Goal: Feedback & Contribution: Submit feedback/report problem

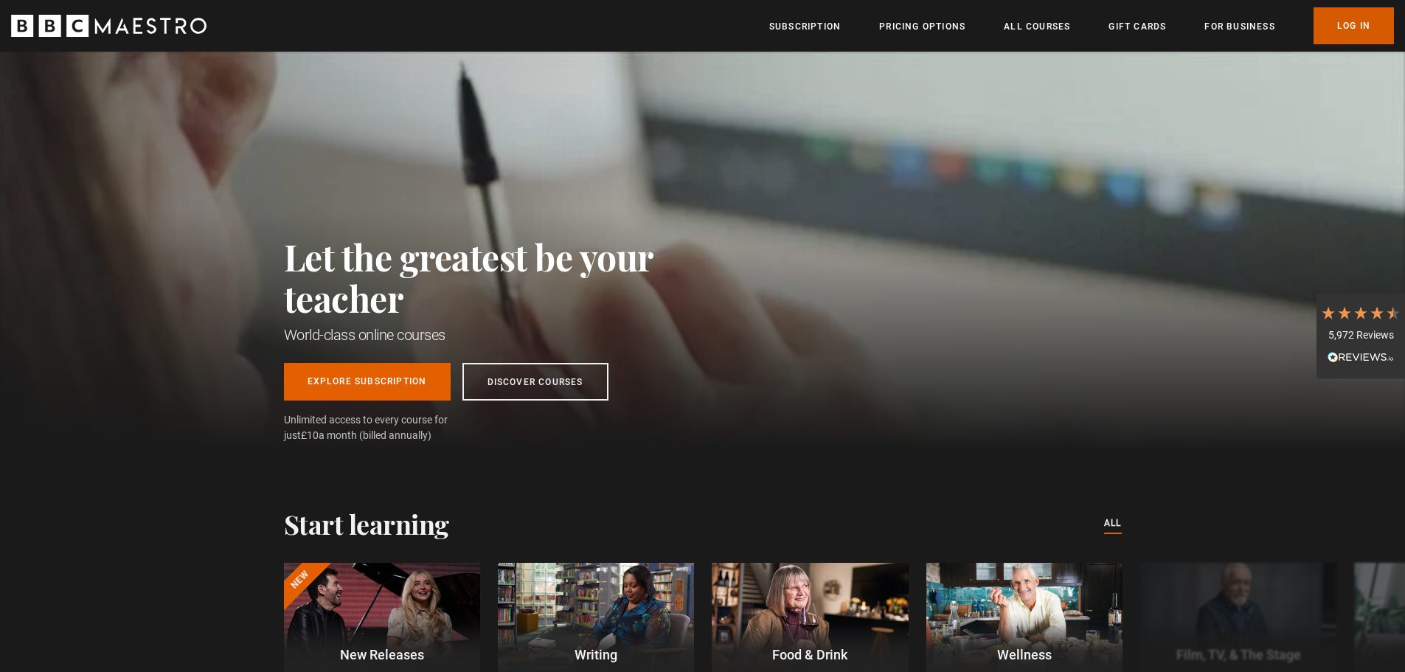
click at [1347, 24] on link "Log In" at bounding box center [1354, 25] width 80 height 37
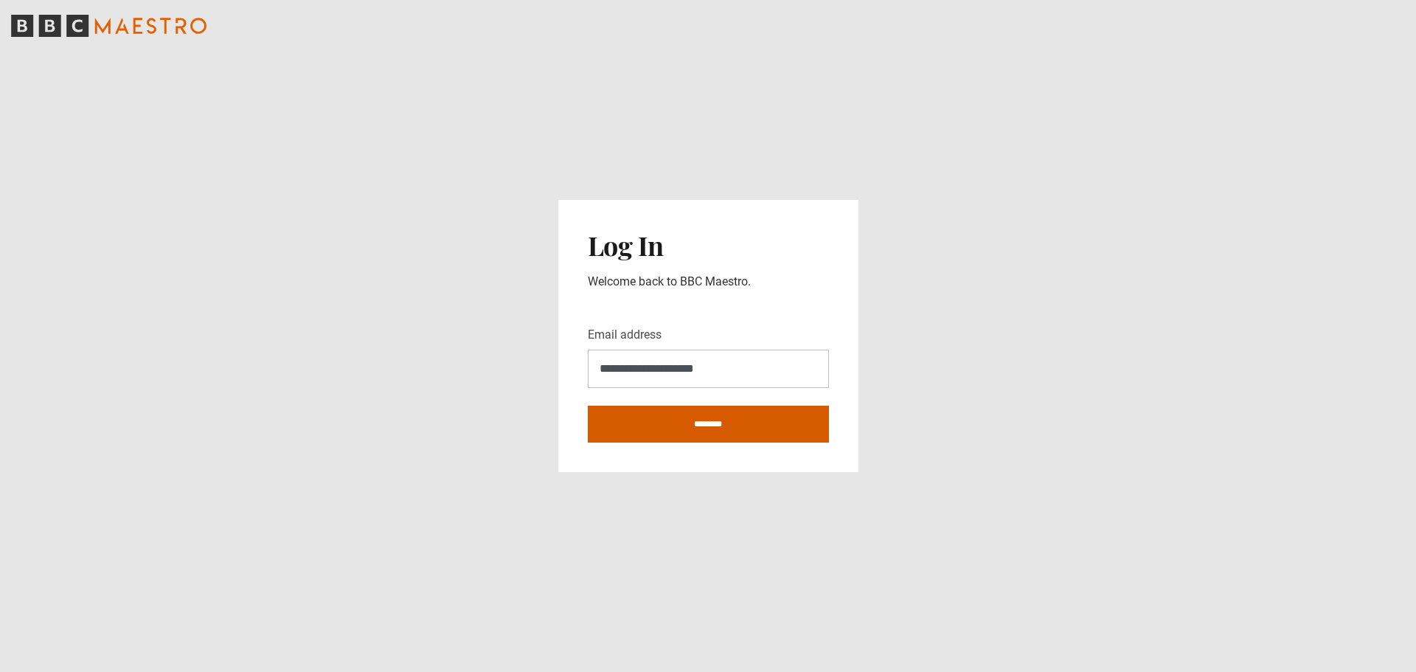
type input "**********"
click at [588, 406] on input "********" at bounding box center [708, 424] width 241 height 37
type input "**********"
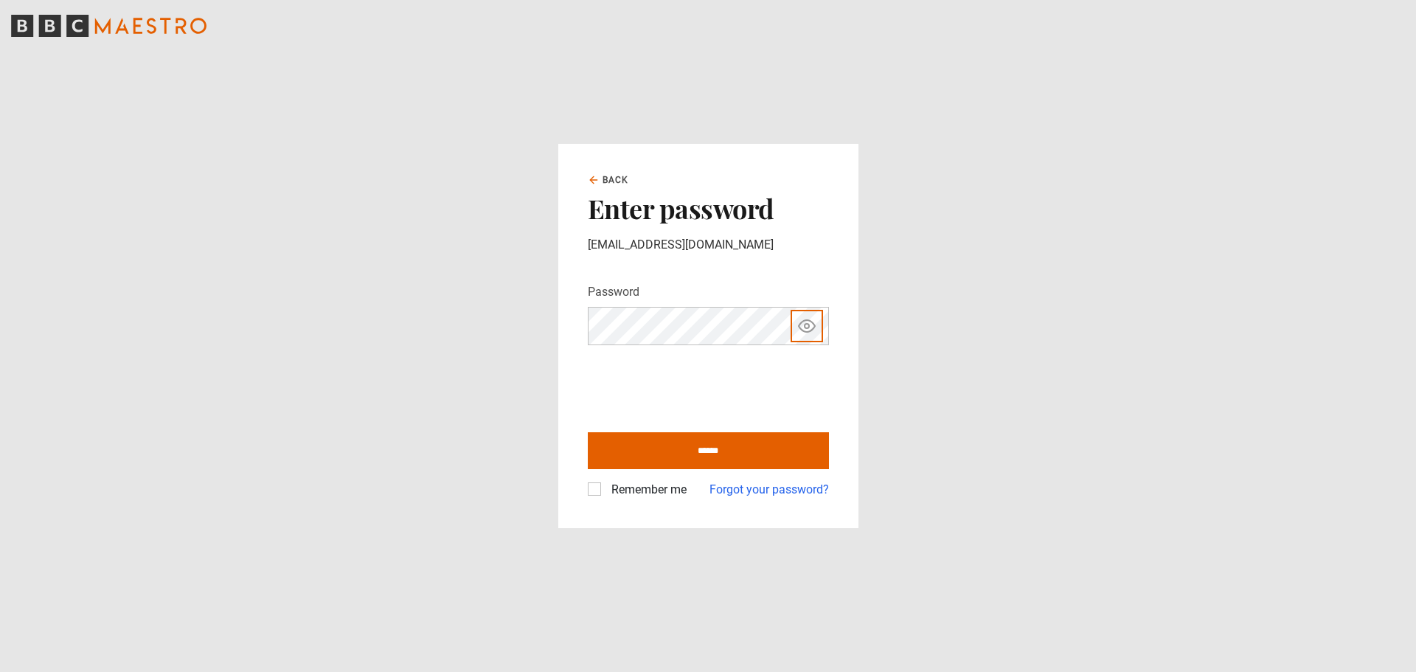
click at [794, 313] on button "Show password" at bounding box center [806, 326] width 25 height 26
click at [794, 313] on button "Hide password" at bounding box center [806, 326] width 25 height 26
click at [682, 456] on input "******" at bounding box center [708, 450] width 241 height 37
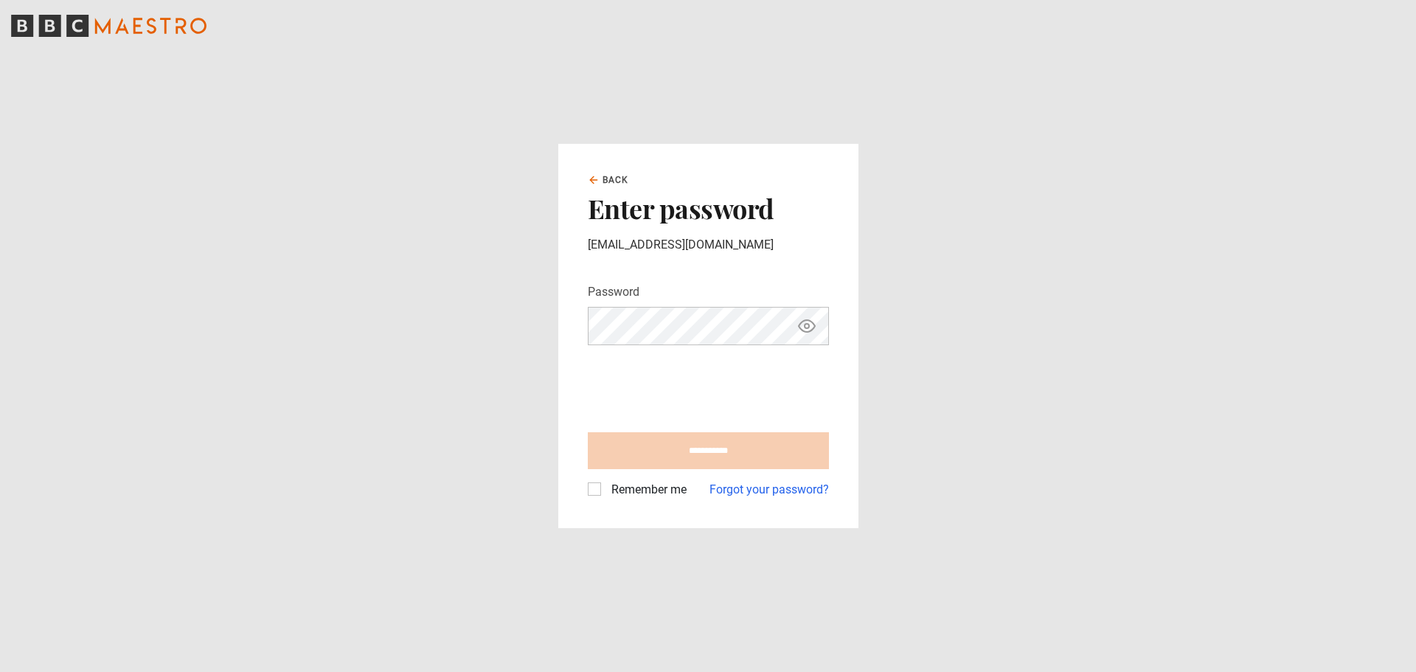
type input "**********"
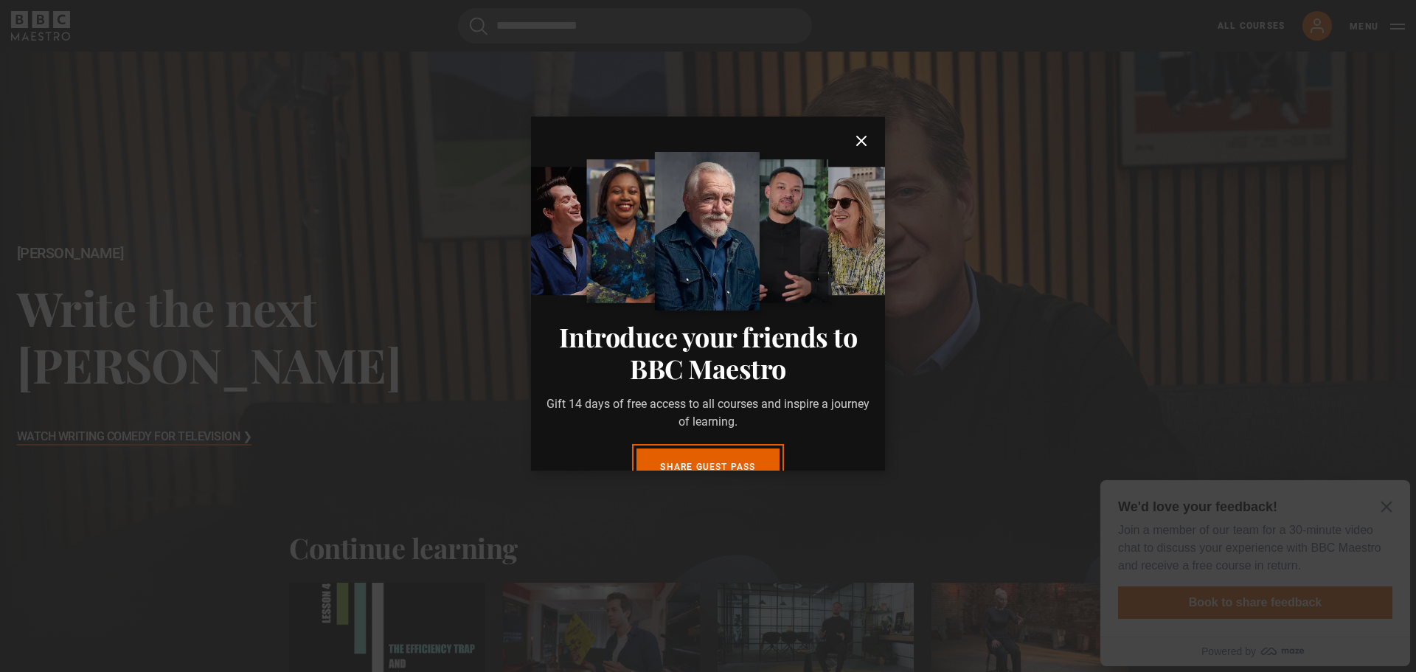
click at [853, 142] on icon "submit" at bounding box center [862, 141] width 18 height 18
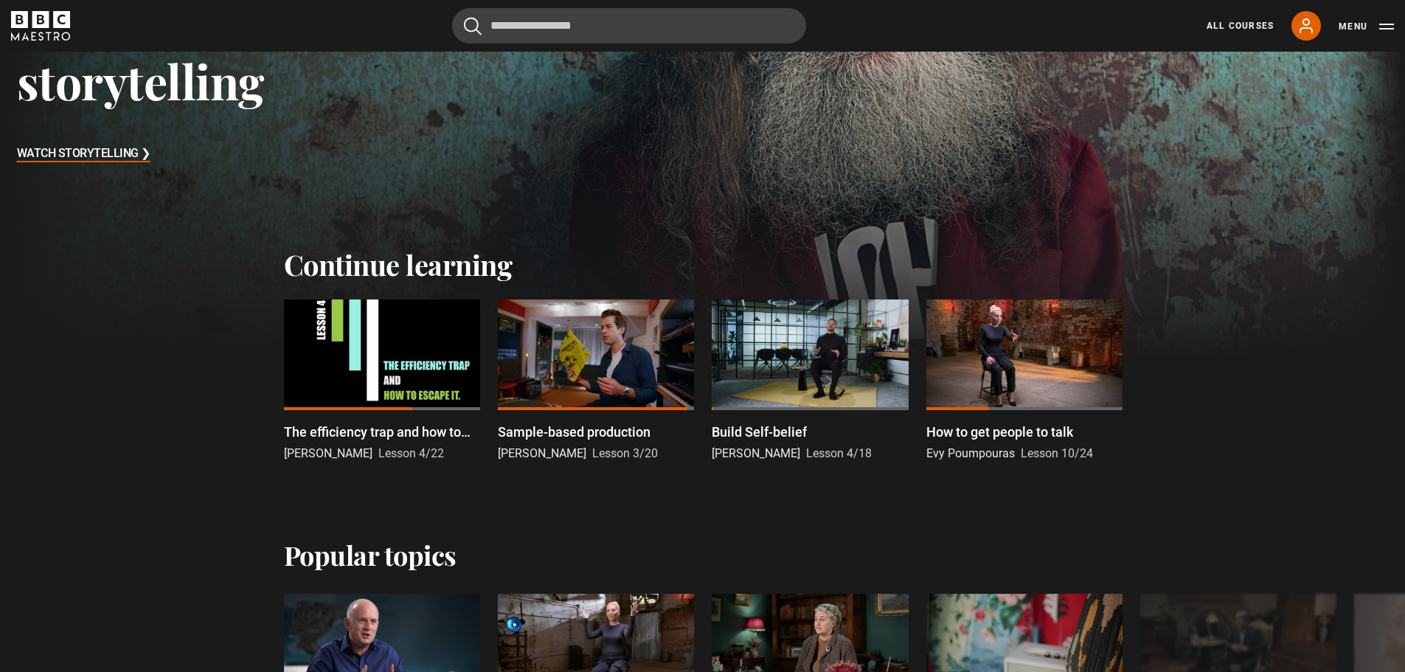
scroll to position [295, 0]
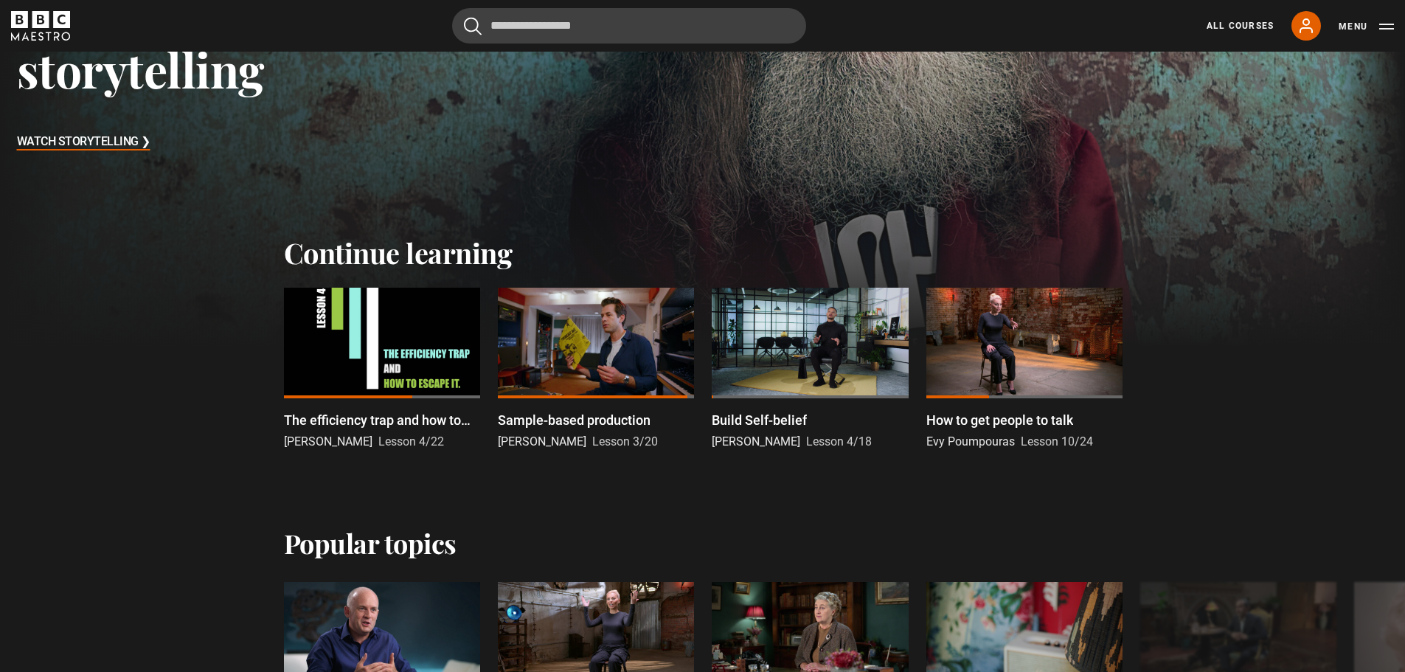
click at [608, 353] on div at bounding box center [596, 343] width 196 height 111
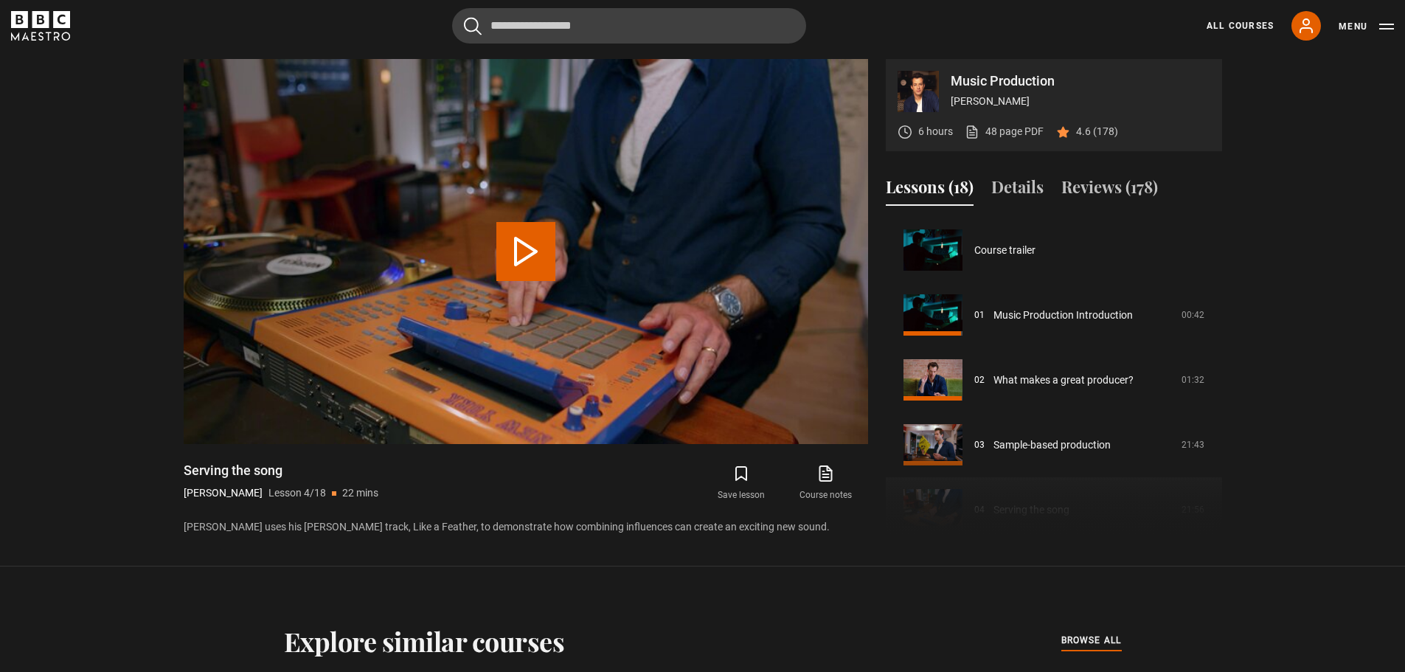
scroll to position [195, 0]
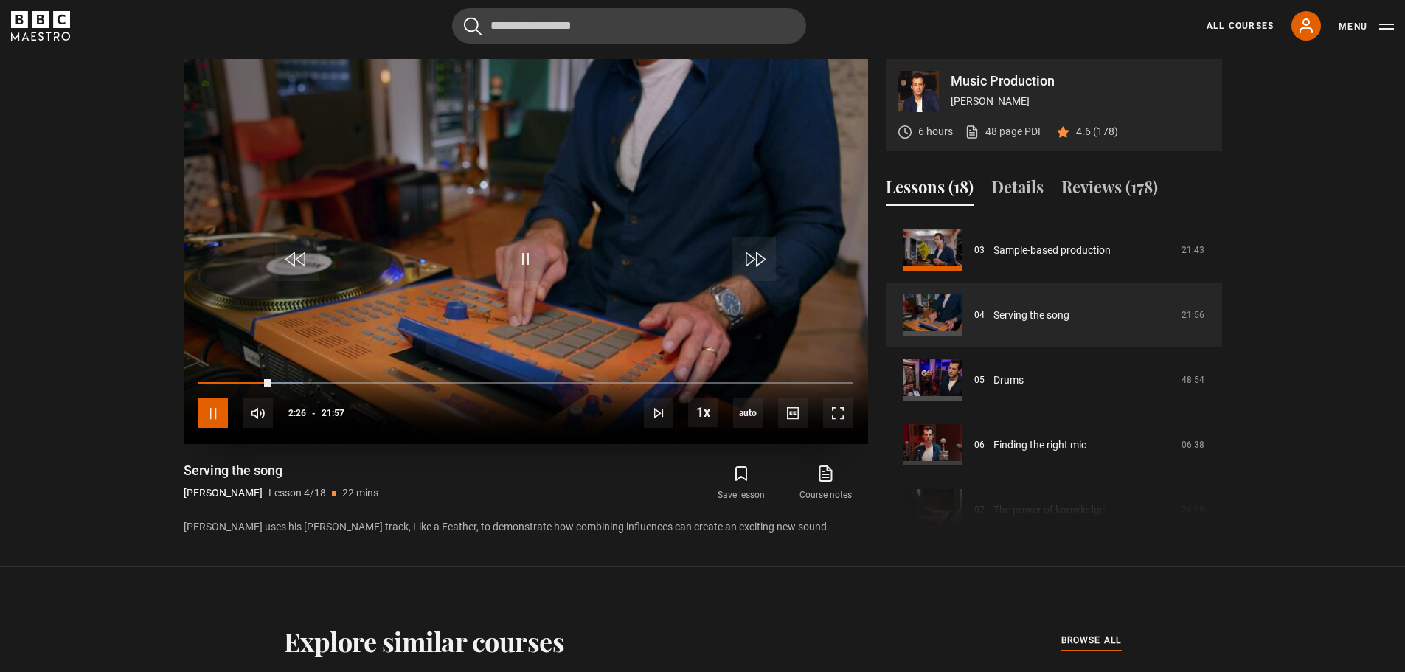
click at [212, 418] on span "Video Player" at bounding box center [213, 413] width 30 height 30
click at [516, 274] on span "Video Player" at bounding box center [525, 259] width 44 height 44
click at [35, 32] on icon "BBC Maestro" at bounding box center [40, 26] width 59 height 30
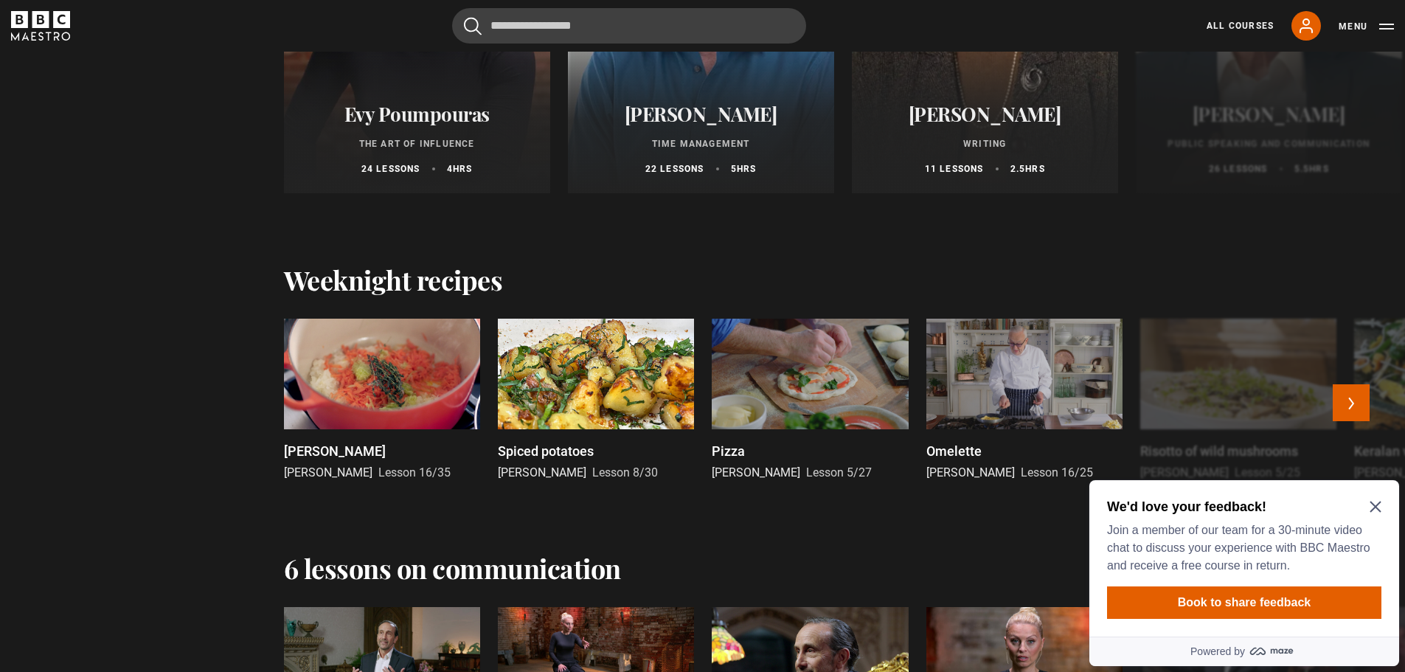
scroll to position [1623, 0]
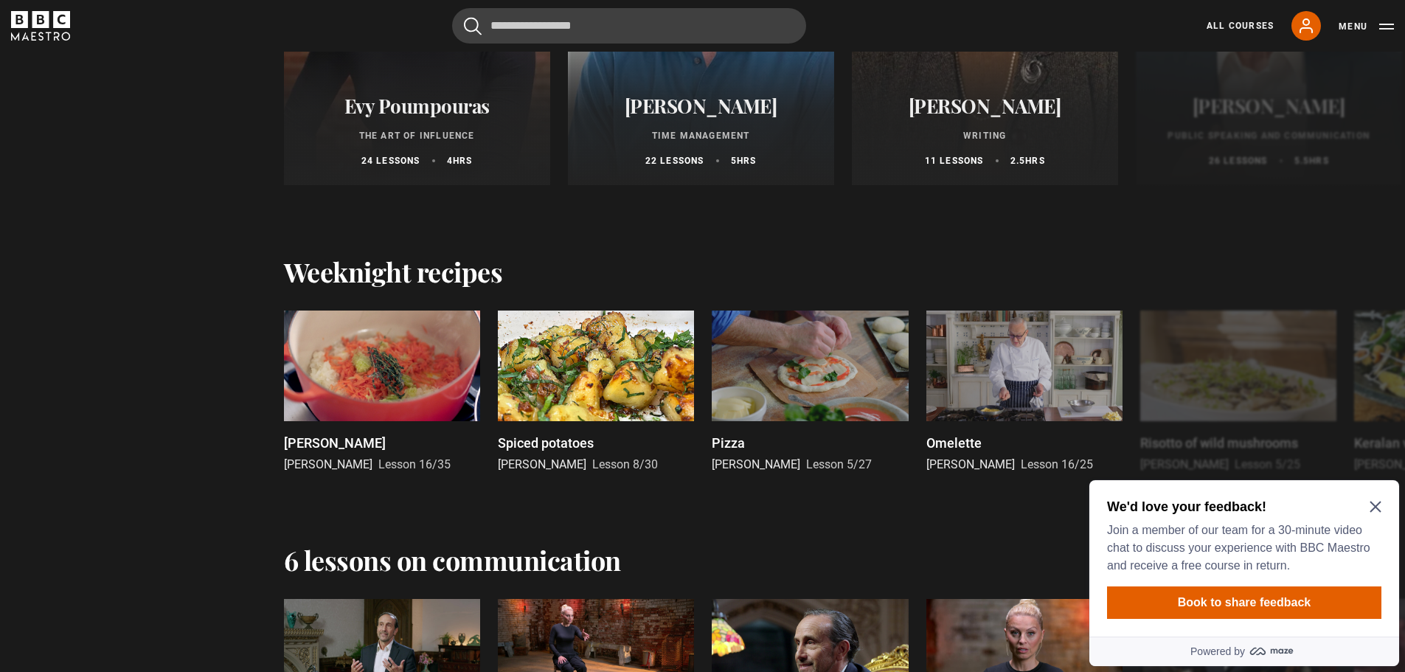
click at [1373, 510] on icon "Close Maze Prompt" at bounding box center [1375, 507] width 11 height 11
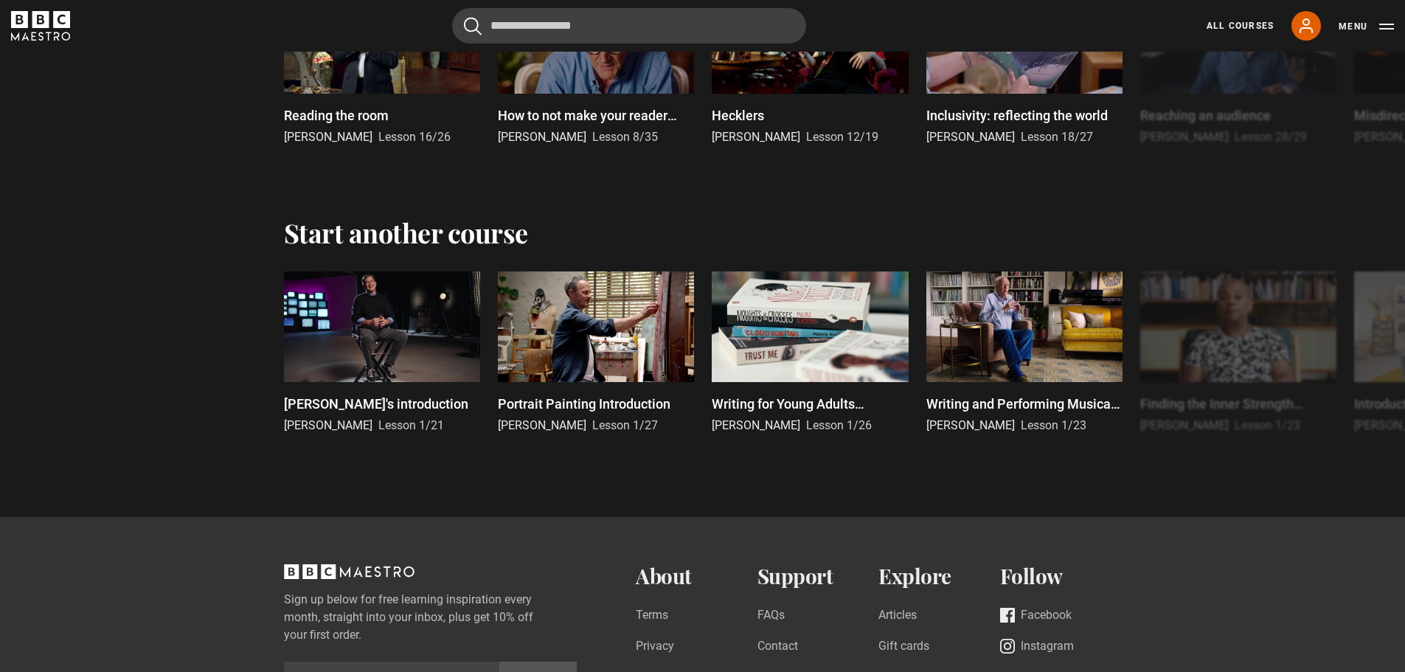
scroll to position [3024, 0]
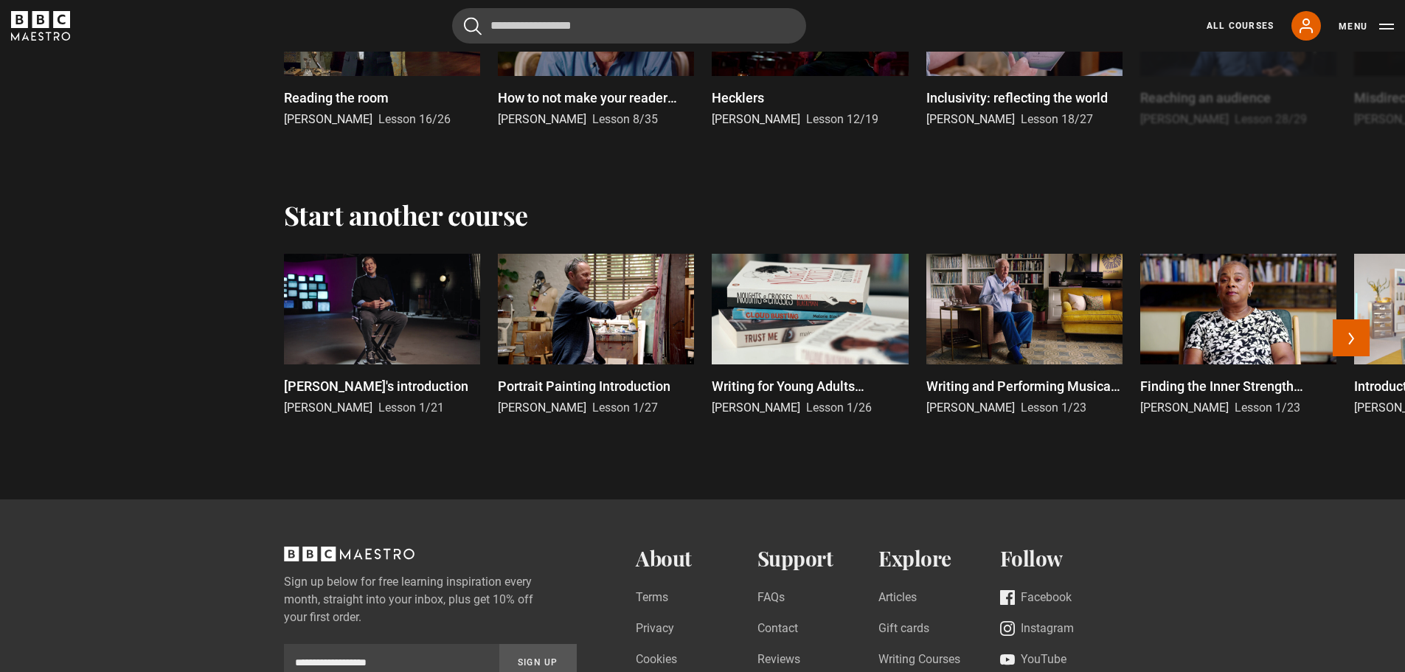
click at [786, 392] on p "Writing for Young Adults Introduction" at bounding box center [810, 386] width 196 height 20
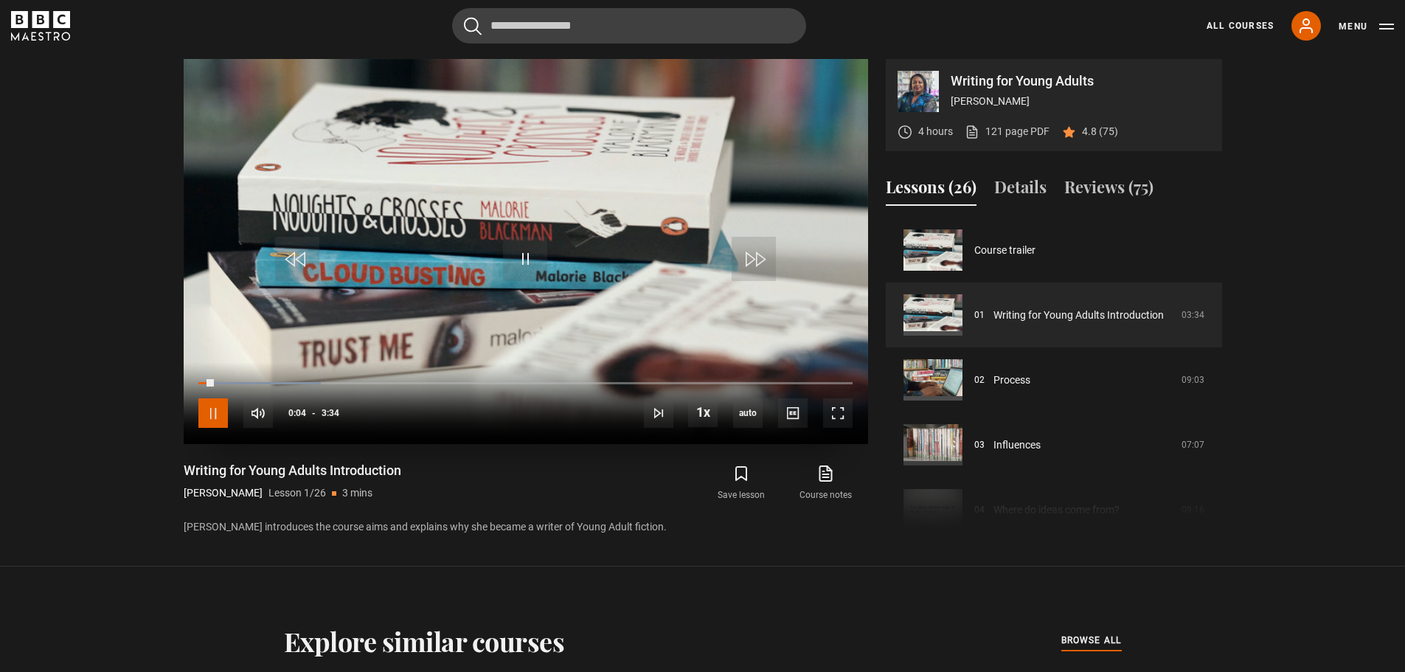
click at [214, 423] on span "Video Player" at bounding box center [213, 413] width 30 height 30
click at [45, 27] on icon "BBC Maestro" at bounding box center [40, 19] width 17 height 17
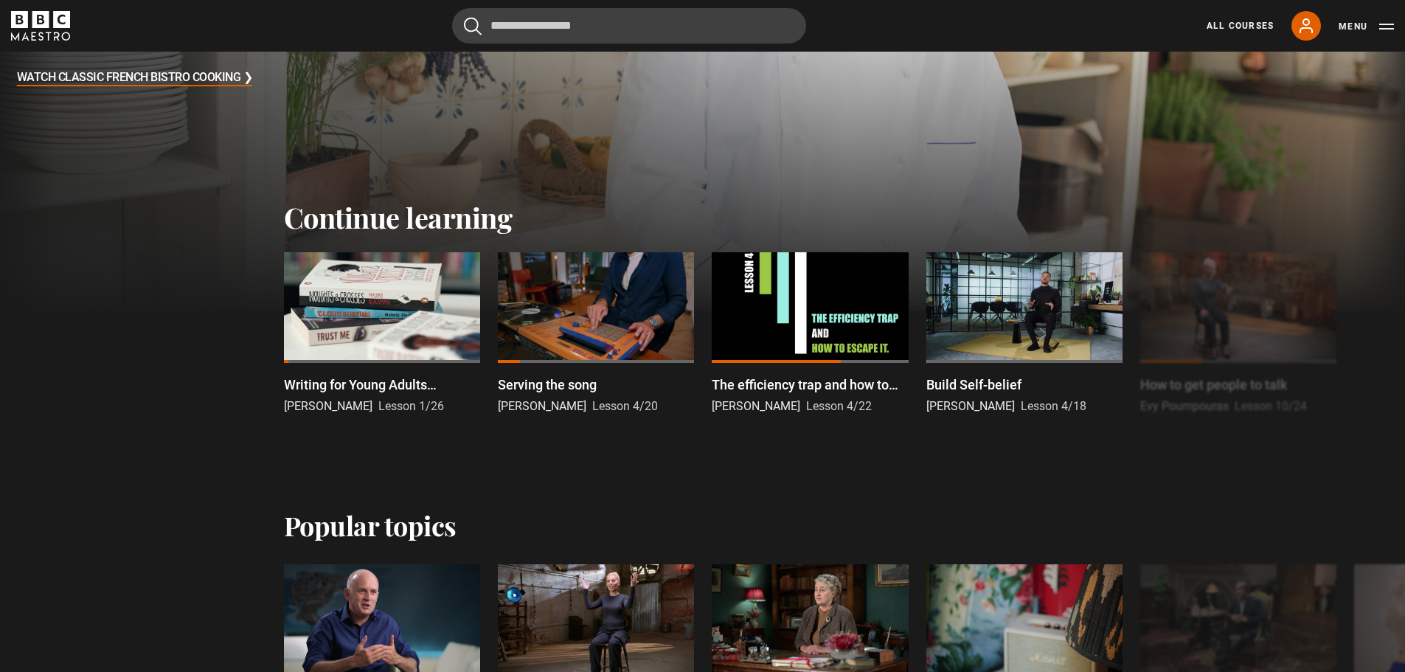
scroll to position [223, 0]
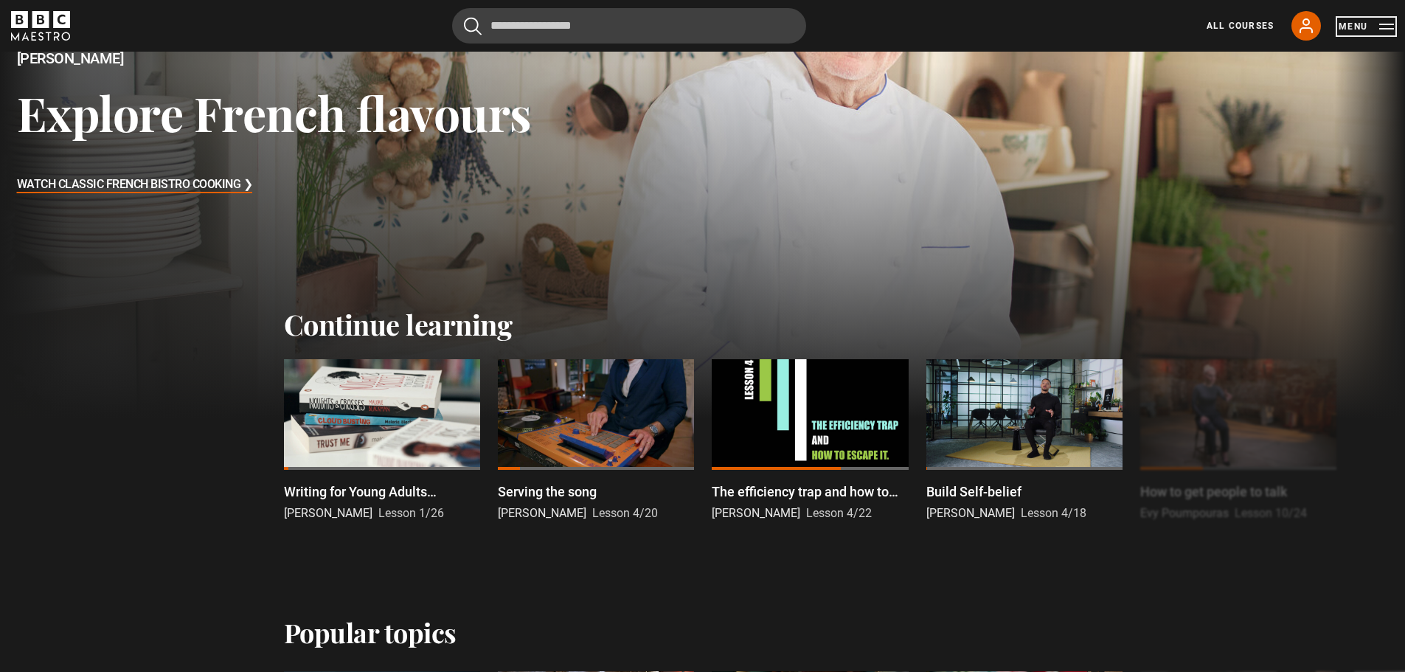
click at [1367, 23] on button "Menu" at bounding box center [1366, 26] width 55 height 15
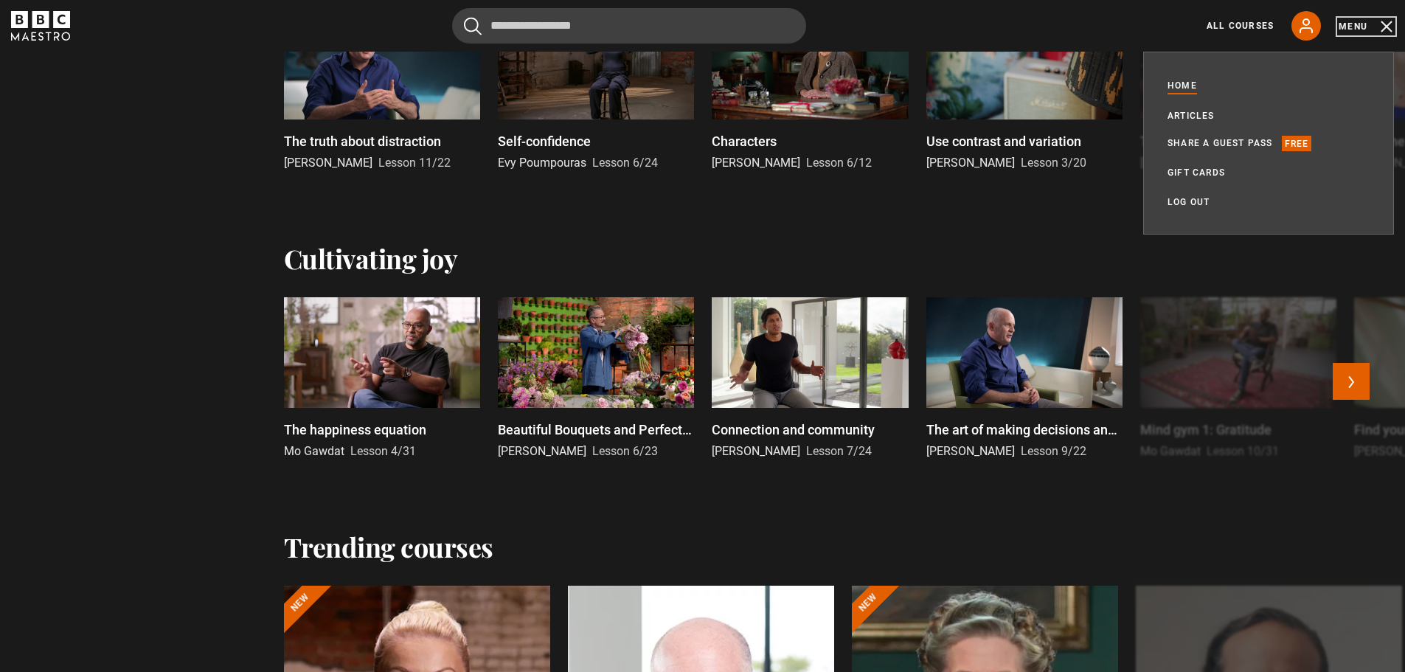
scroll to position [887, 0]
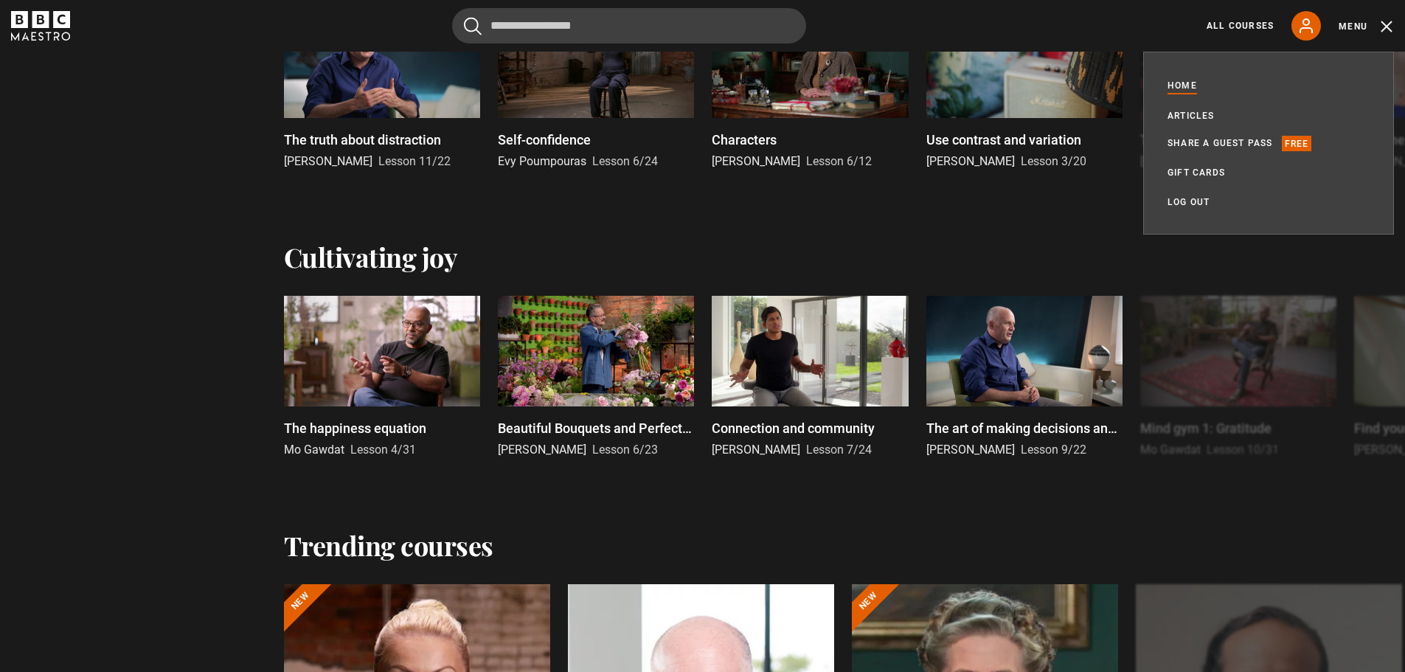
click at [97, 424] on div "The happiness equation Mo Gawdat Lesson 4/31 Beautiful Bouquets and Perfect Pos…" at bounding box center [702, 389] width 1405 height 187
click at [1242, 21] on link "All Courses" at bounding box center [1240, 25] width 67 height 13
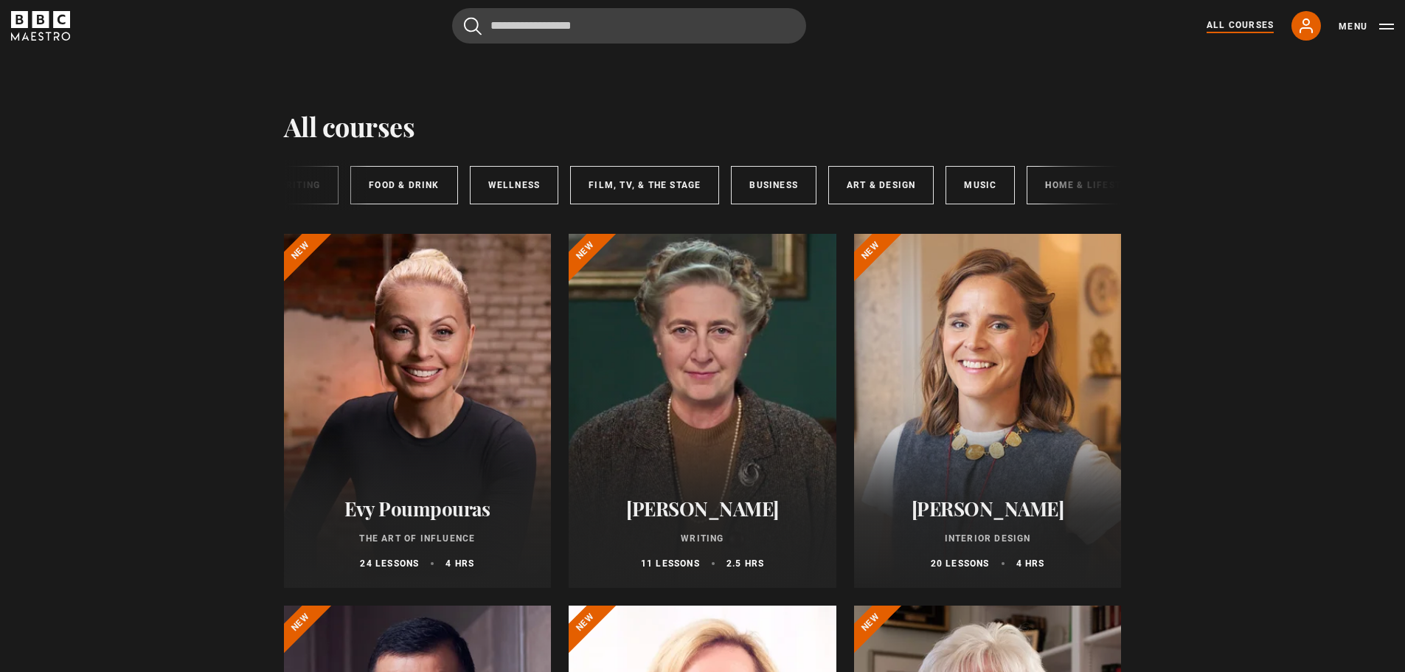
scroll to position [0, 125]
click at [553, 194] on link "Wellness" at bounding box center [566, 185] width 89 height 38
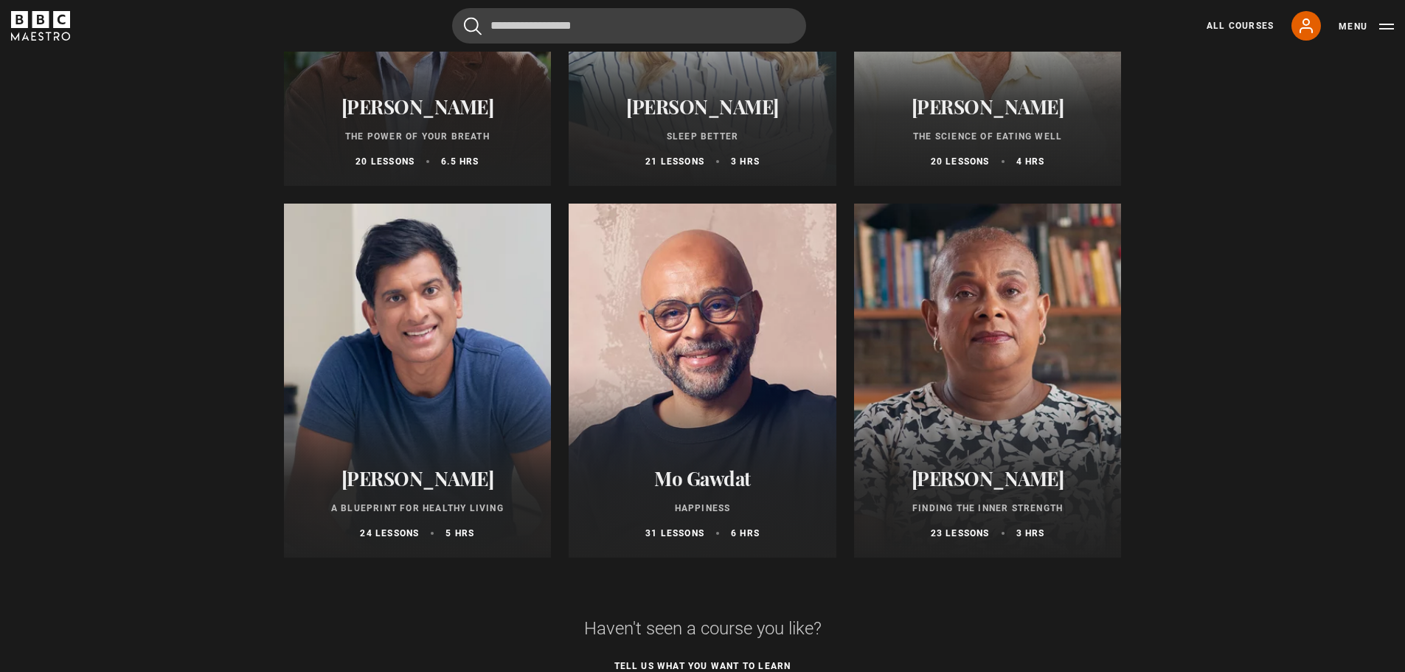
scroll to position [369, 0]
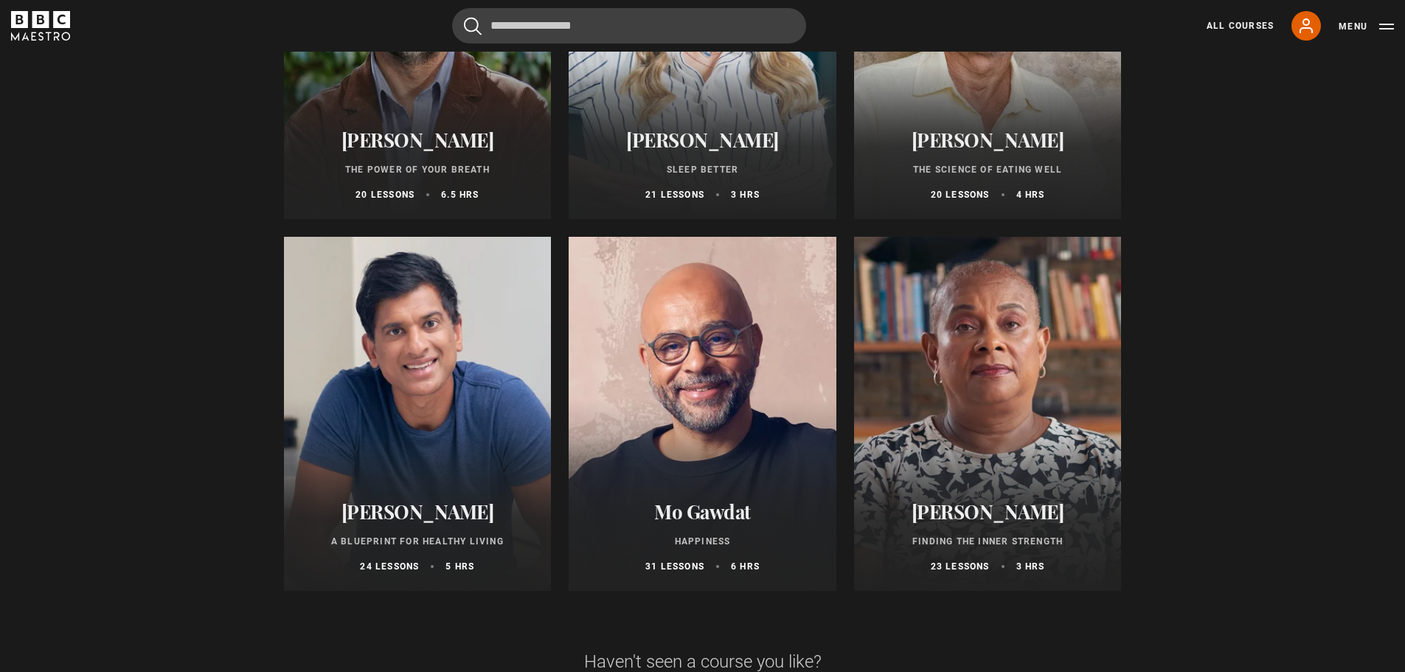
click at [422, 426] on div at bounding box center [418, 414] width 268 height 354
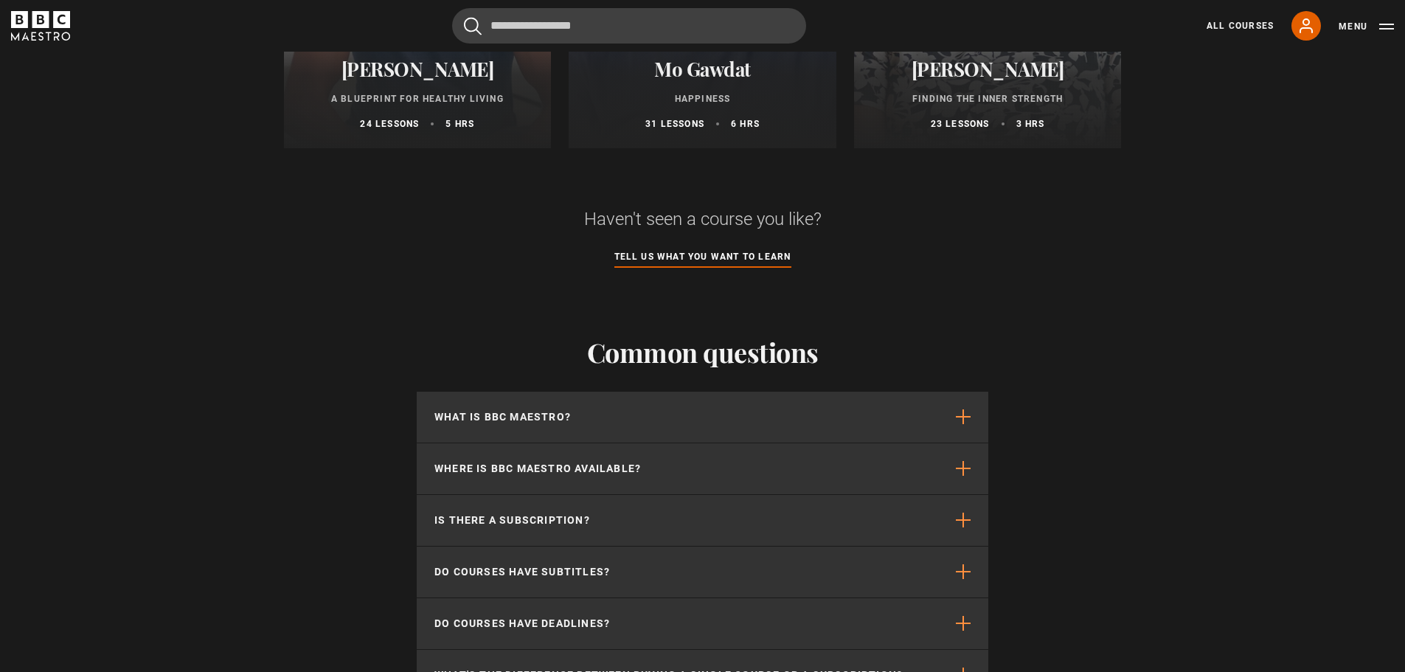
scroll to position [885, 0]
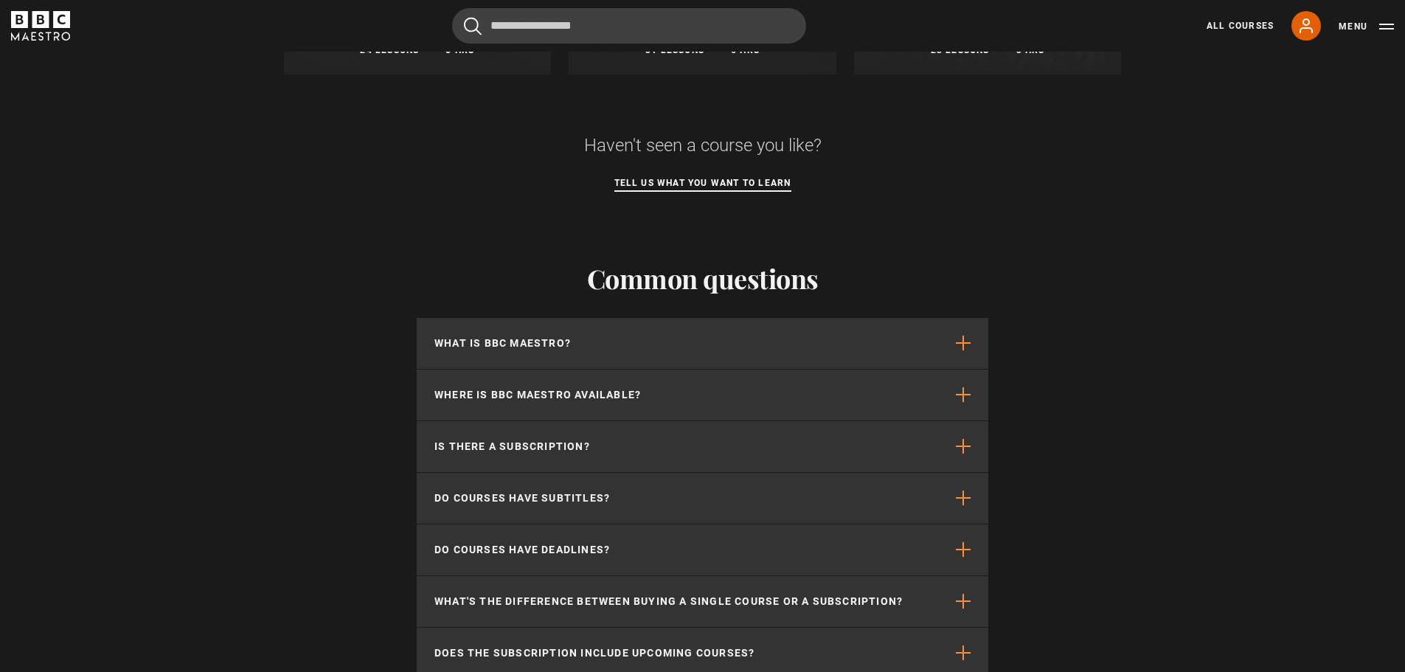
click at [652, 186] on link "Tell us what you want to learn" at bounding box center [702, 184] width 177 height 16
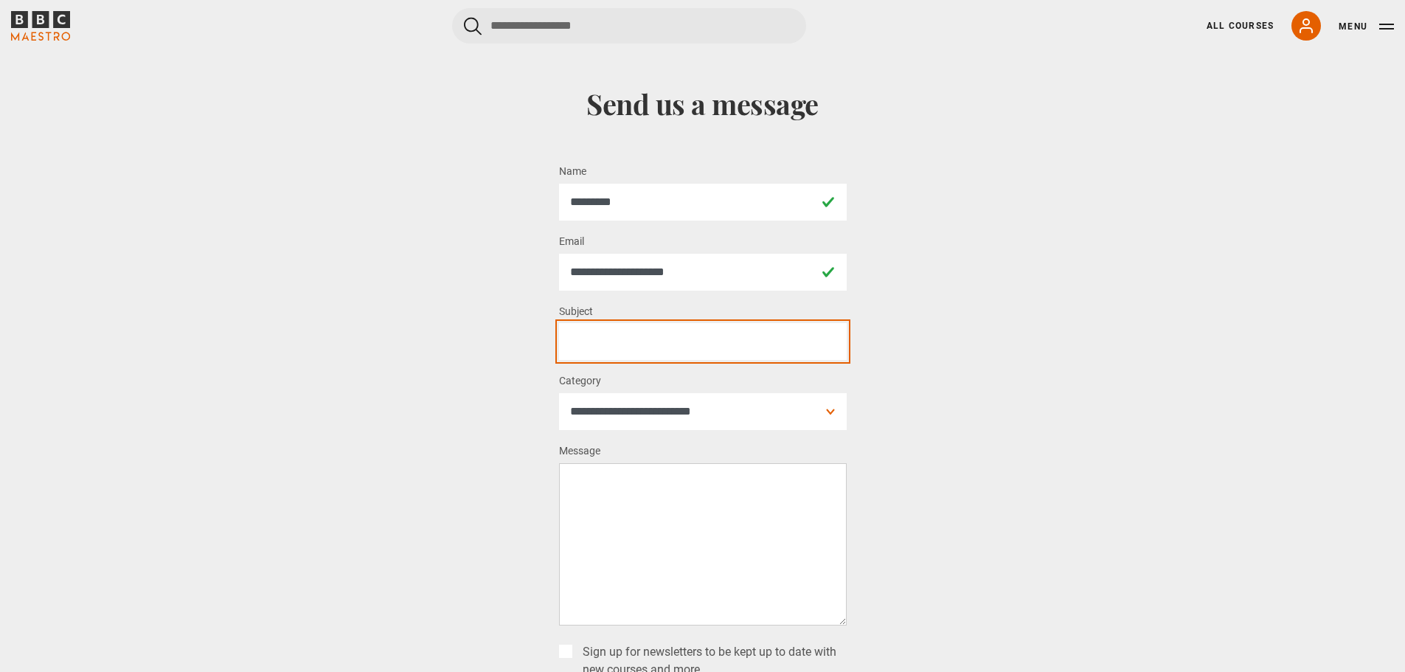
click at [587, 343] on input "Subject *" at bounding box center [703, 341] width 288 height 37
type input "**********"
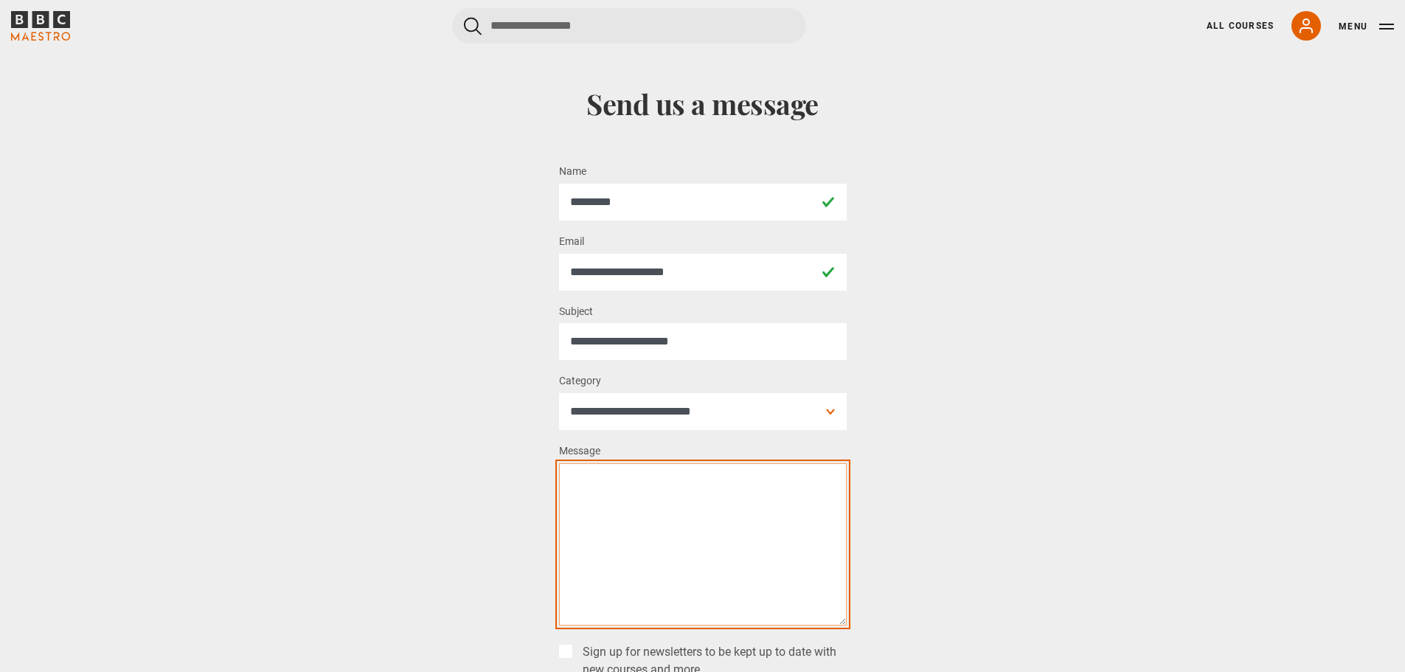
click at [611, 515] on textarea "Message *" at bounding box center [703, 544] width 288 height 162
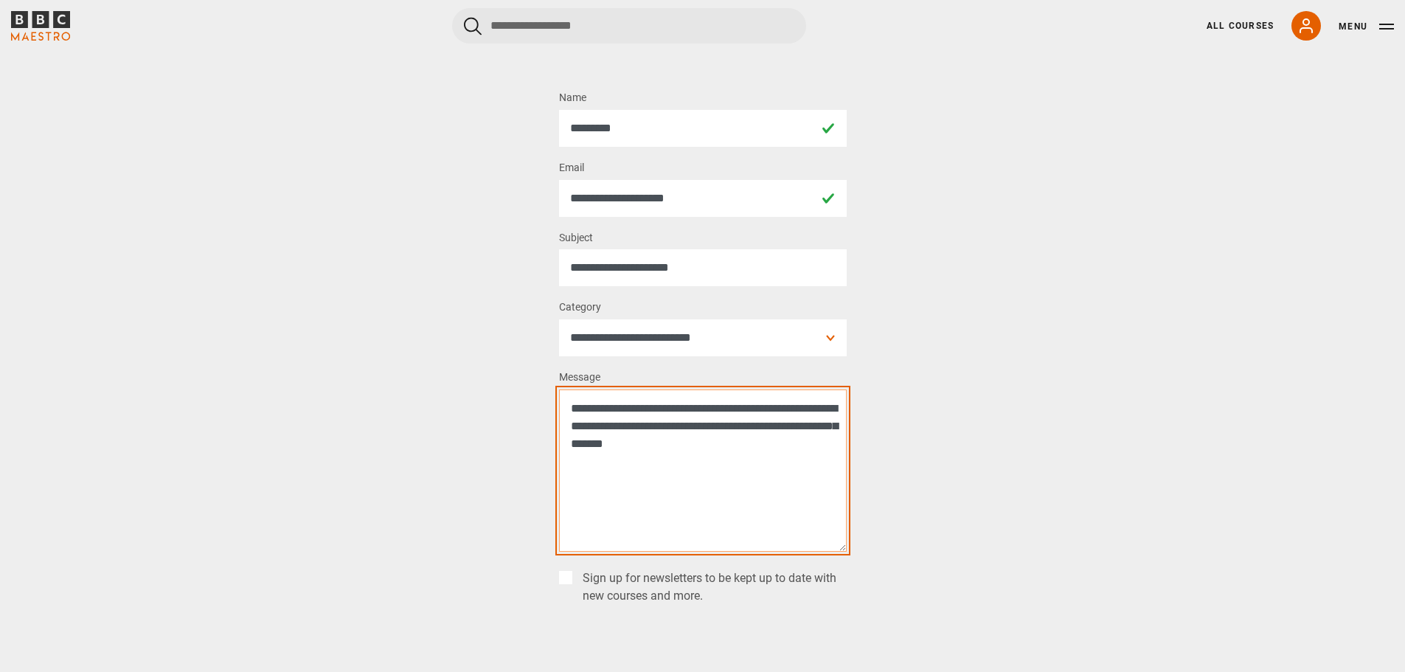
type textarea "**********"
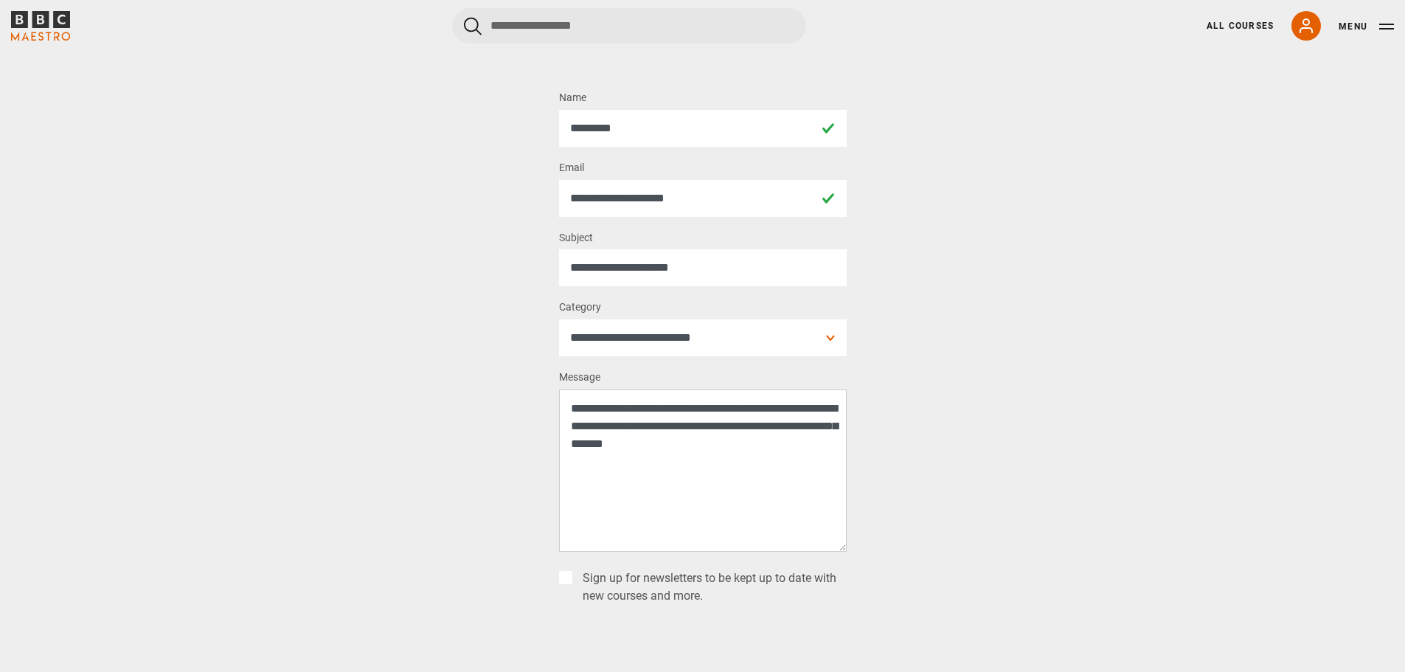
click at [572, 583] on div "Sign up for newsletters to be kept up to date with new courses and more." at bounding box center [703, 587] width 288 height 47
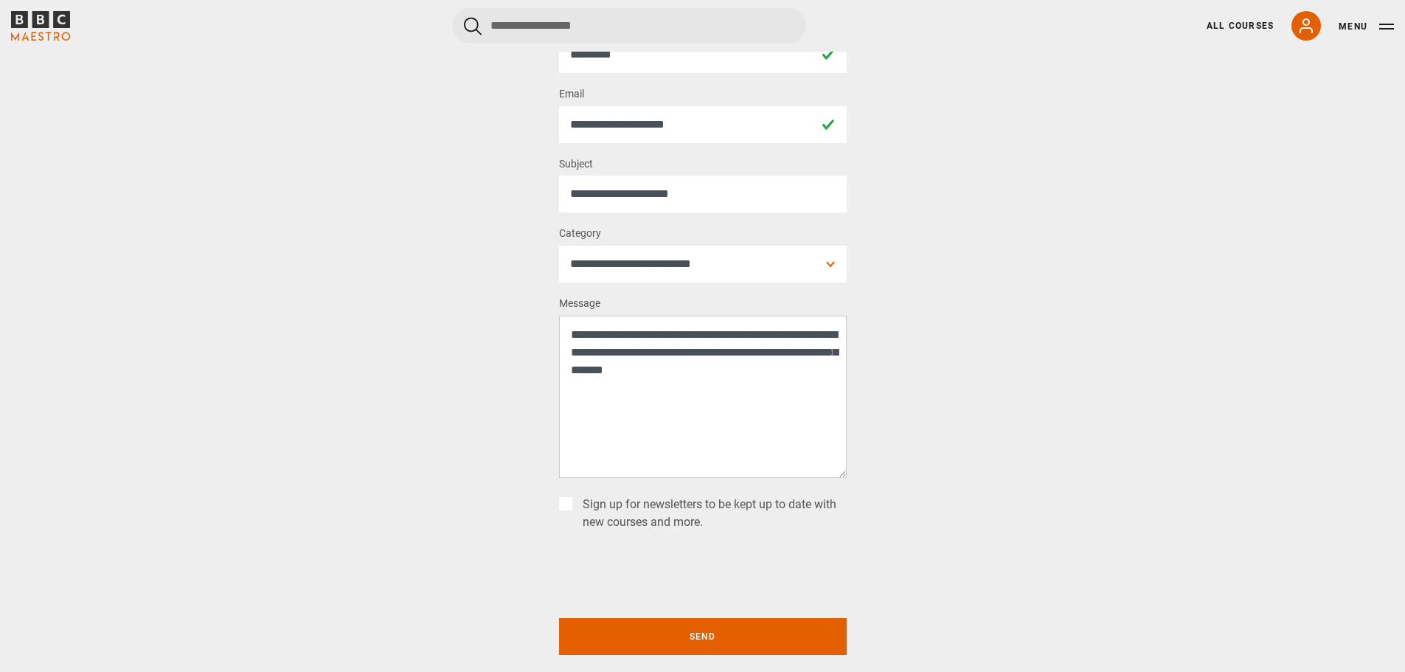
click at [577, 503] on label "Sign up for newsletters to be kept up to date with new courses and more." at bounding box center [712, 513] width 270 height 35
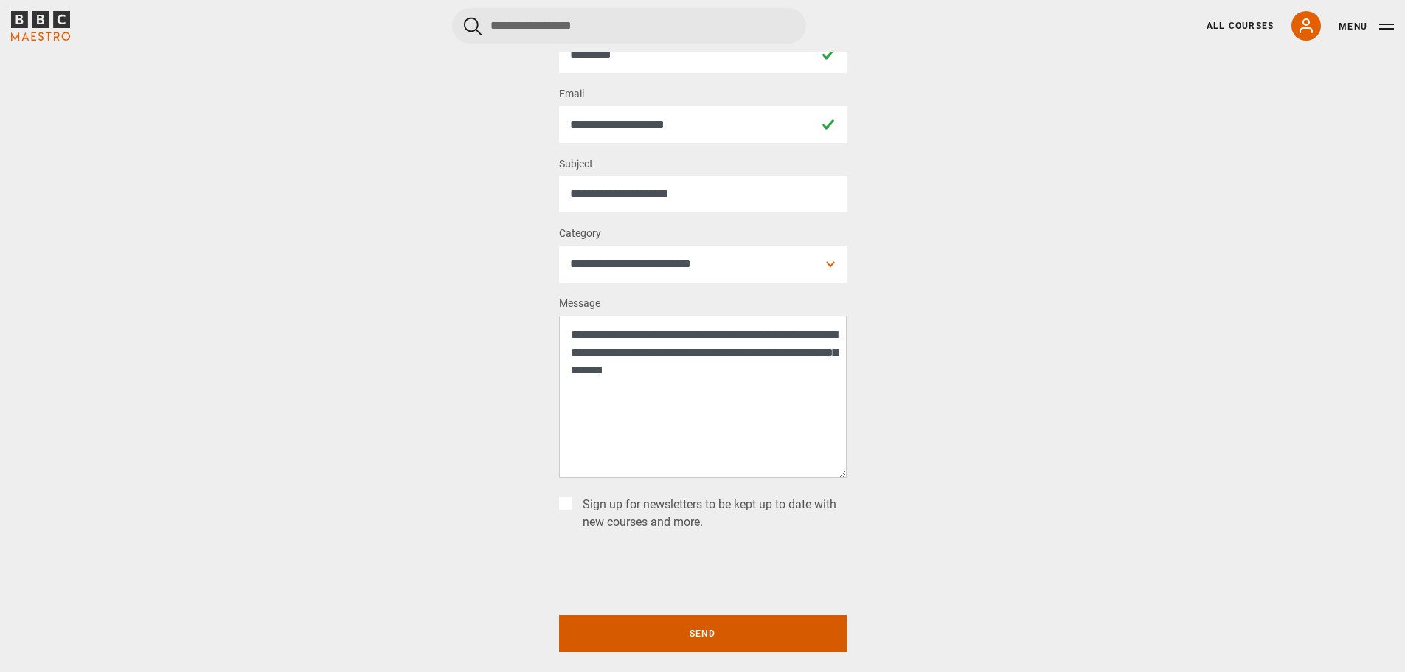
click at [739, 644] on button "Send" at bounding box center [703, 633] width 288 height 37
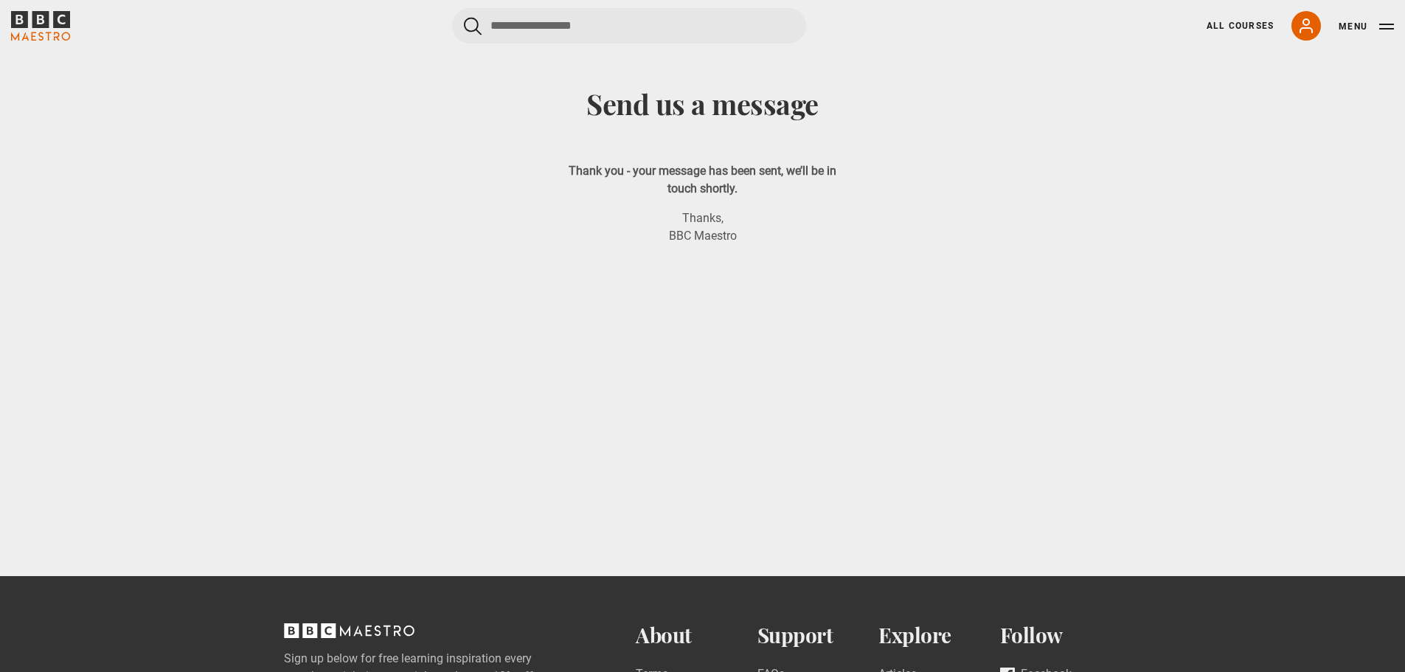
click at [41, 34] on icon "BBC Maestro" at bounding box center [40, 26] width 59 height 30
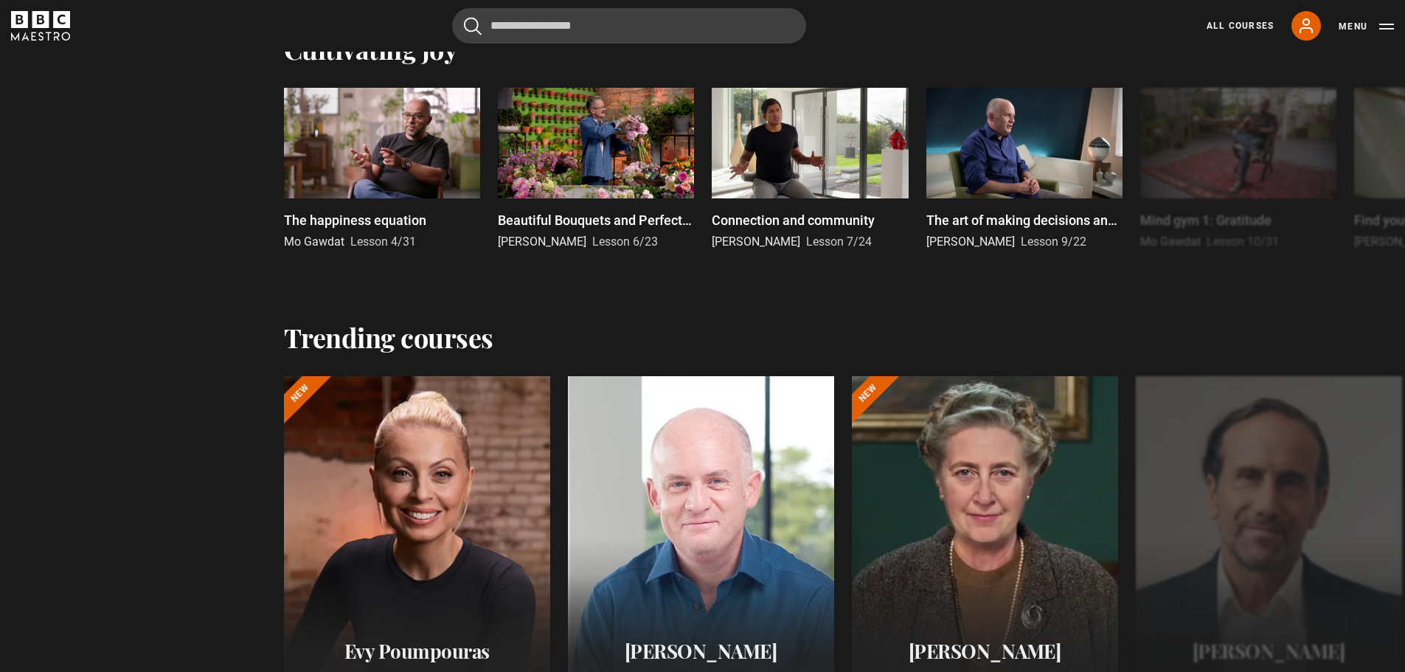
scroll to position [1254, 0]
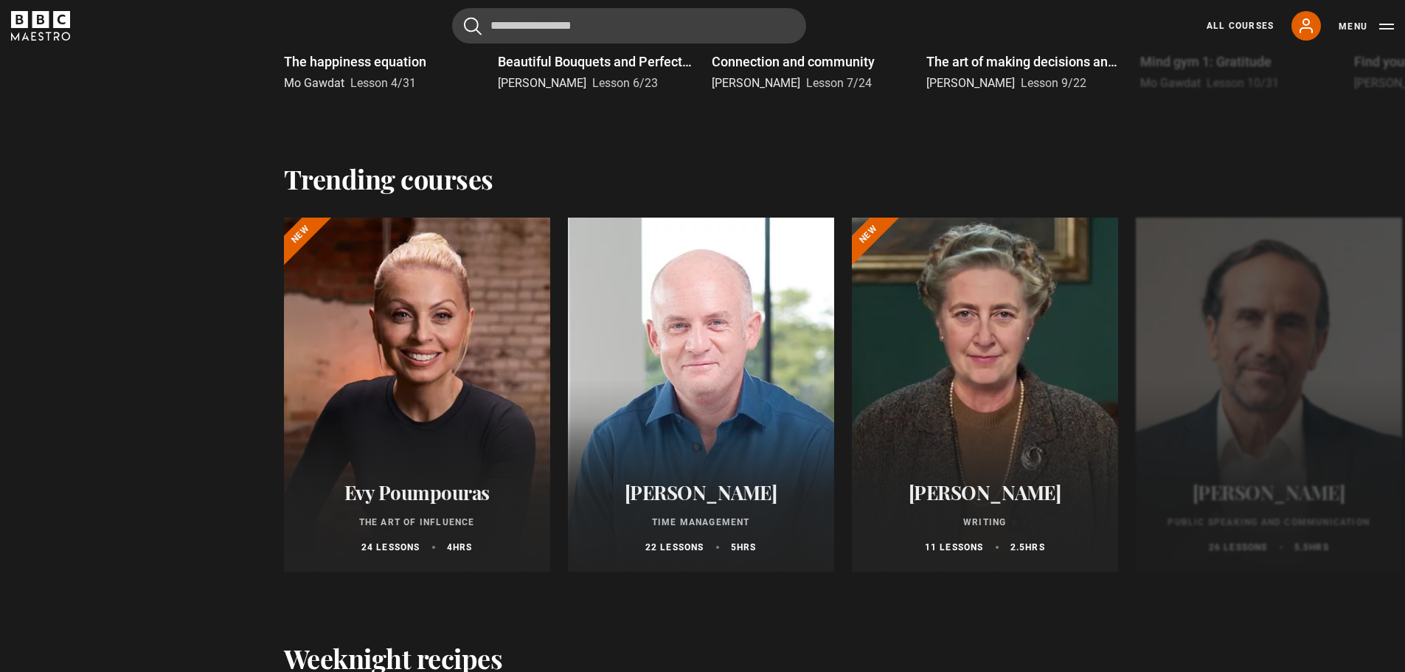
click at [63, 32] on icon "BBC Maestro" at bounding box center [40, 26] width 59 height 30
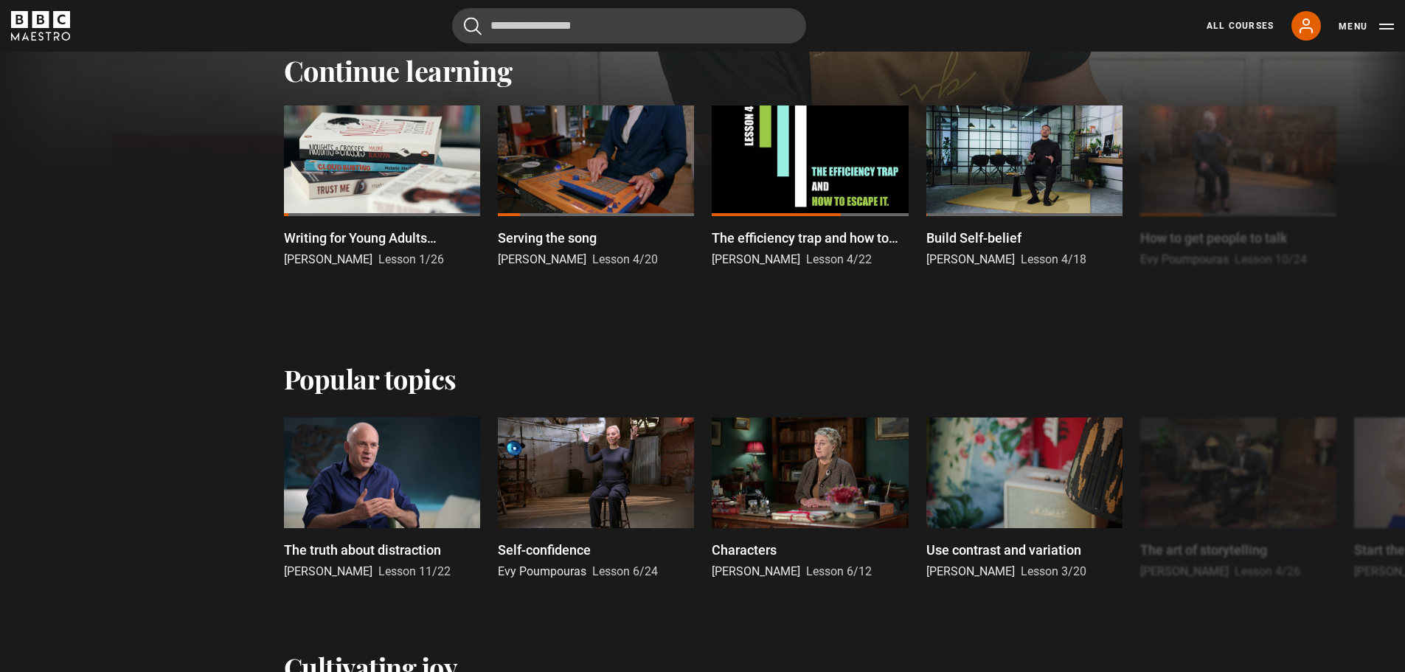
scroll to position [516, 0]
